Goal: Task Accomplishment & Management: Manage account settings

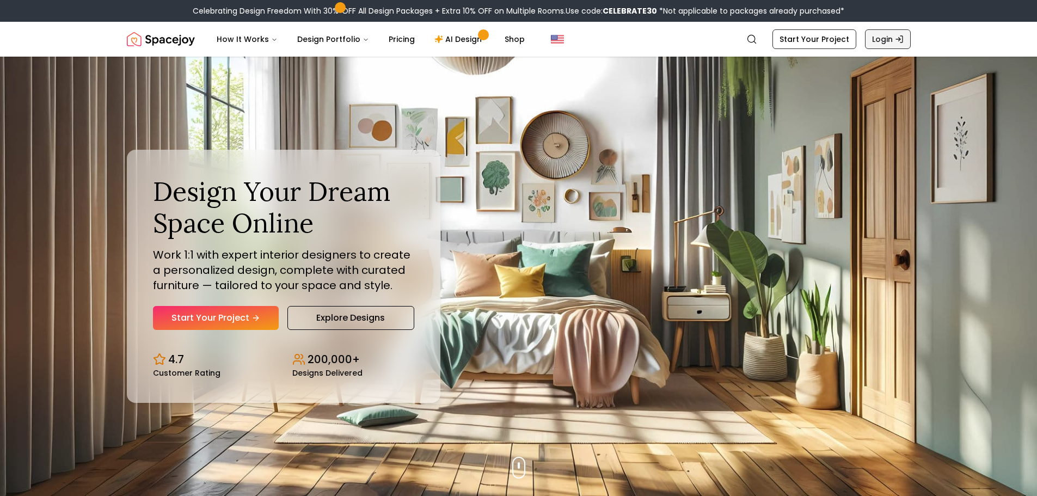
click at [889, 33] on link "Login" at bounding box center [888, 39] width 46 height 20
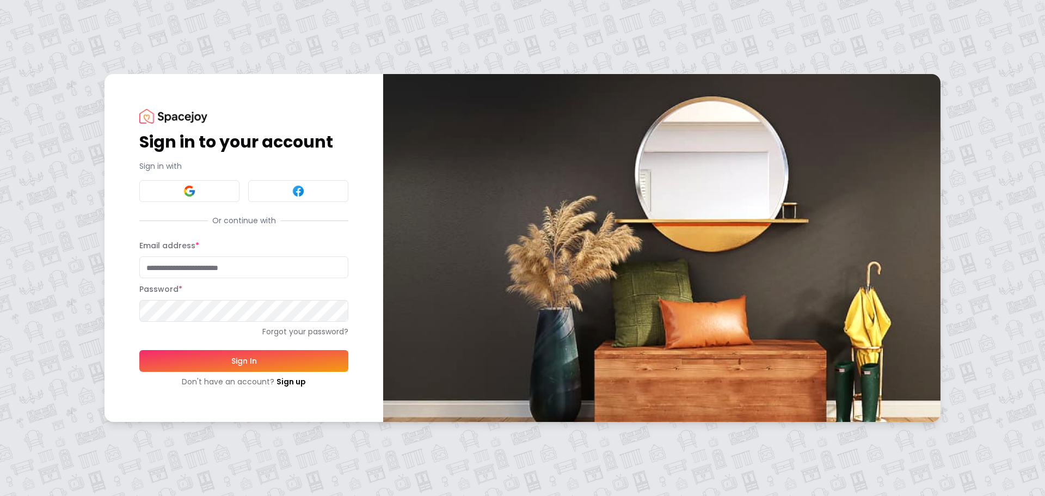
type input "**********"
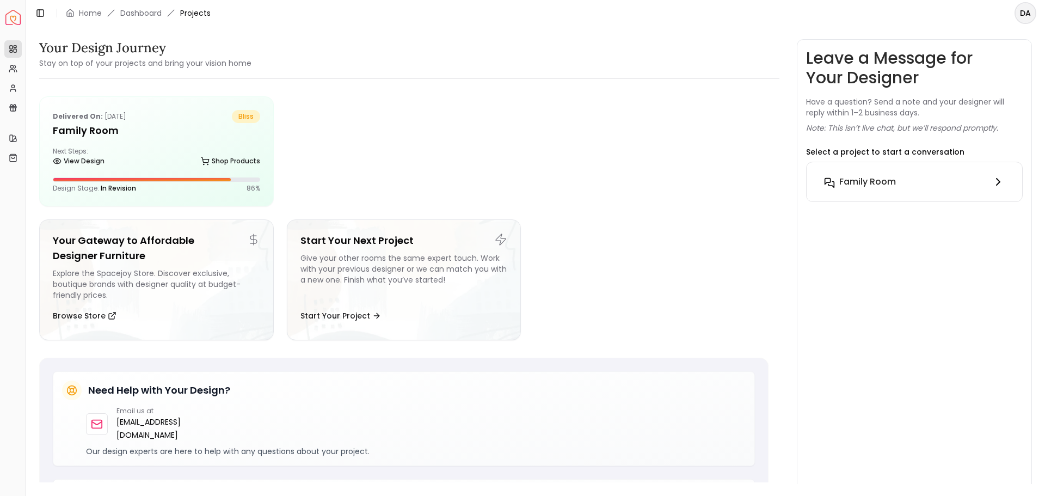
click at [1000, 179] on icon at bounding box center [998, 181] width 13 height 13
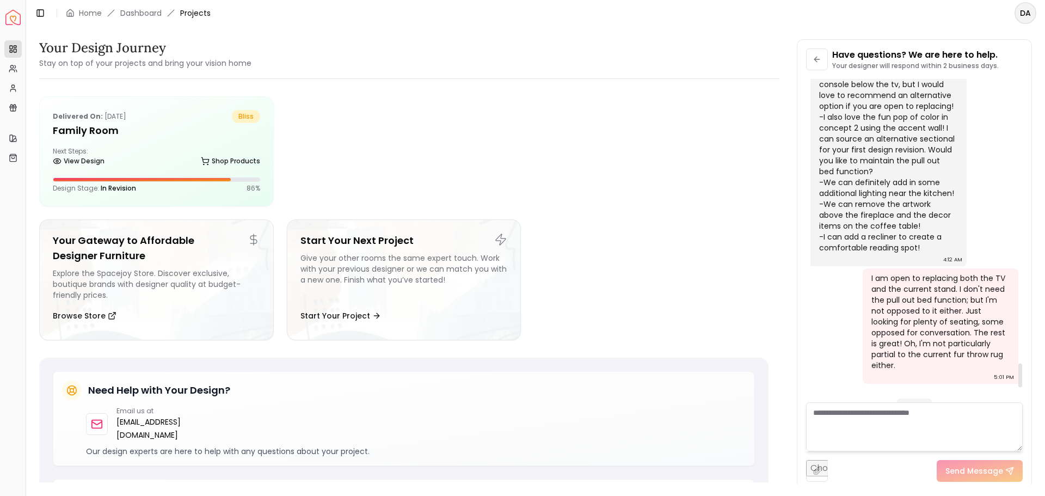
scroll to position [4031, 0]
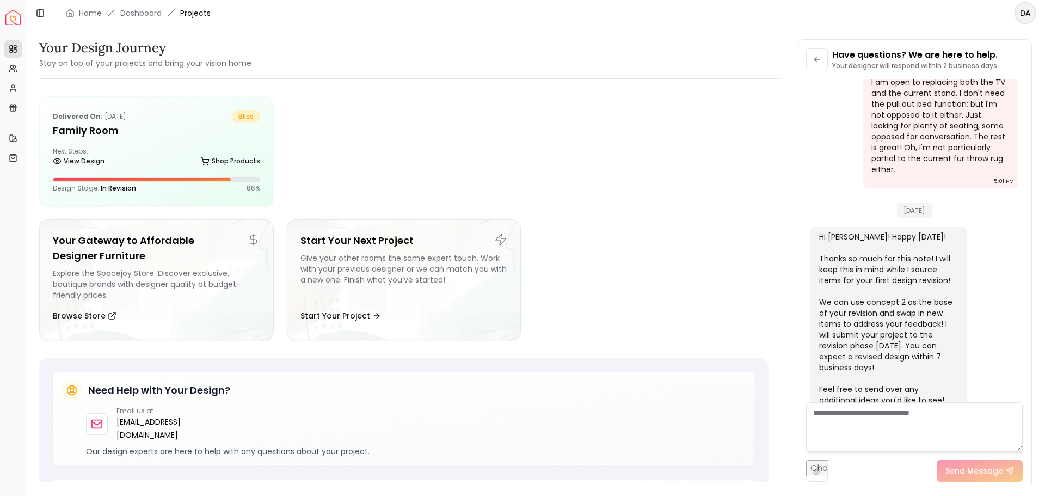
click at [1025, 9] on html "Spacejoy Dashboard Overview Projects My Referrals My Profile Gift Card Balance …" at bounding box center [522, 248] width 1045 height 496
click at [952, 70] on div "Log out" at bounding box center [975, 78] width 116 height 17
